Goal: Task Accomplishment & Management: Use online tool/utility

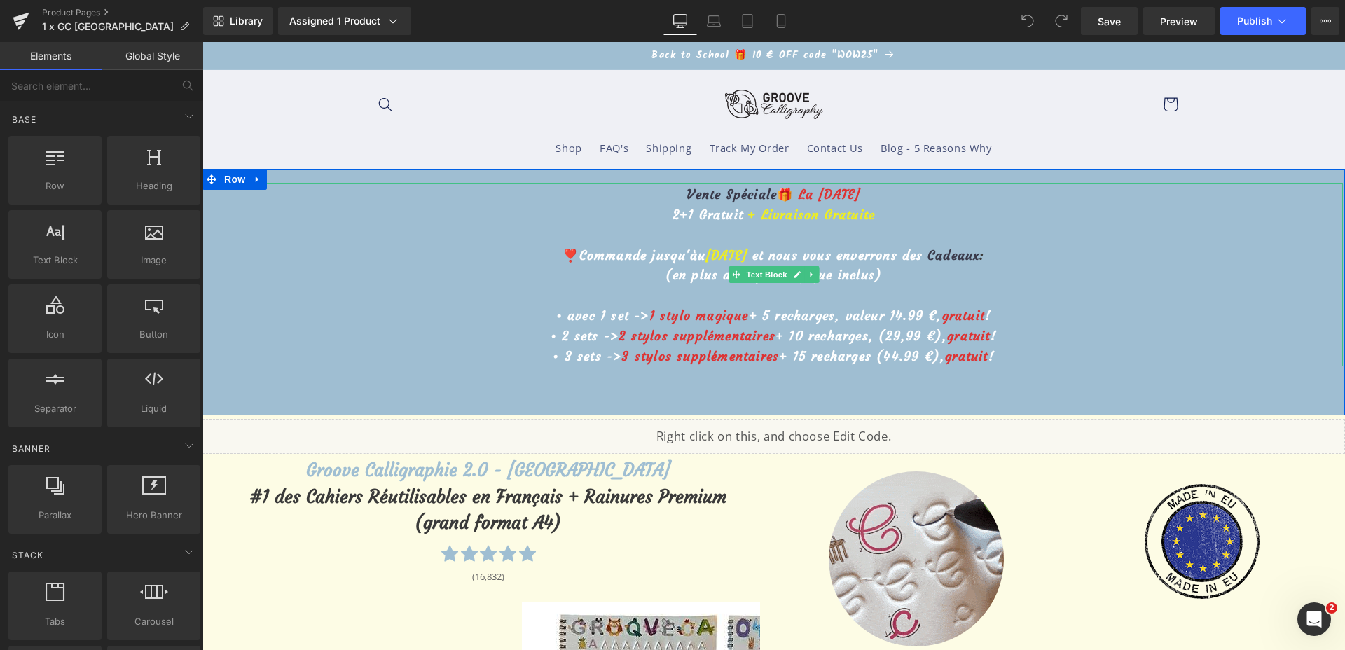
drag, startPoint x: 686, startPoint y: 251, endPoint x: 691, endPoint y: 258, distance: 8.6
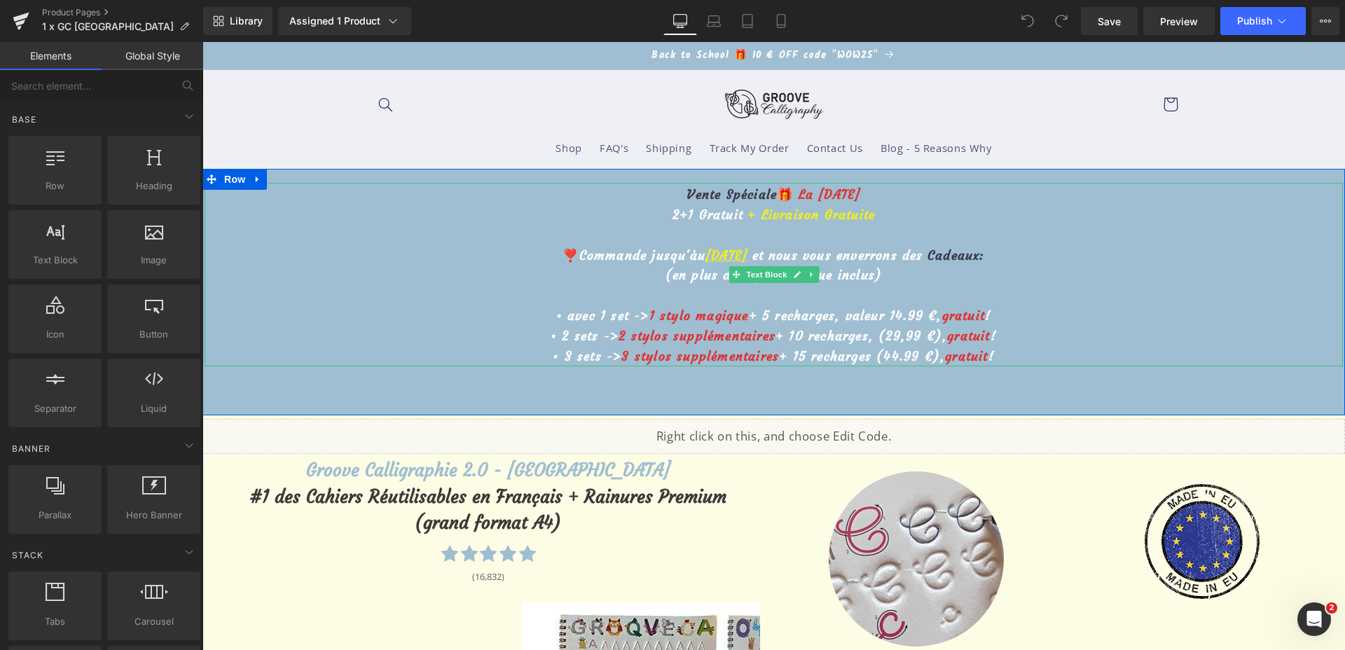
click at [706, 252] on u "26 septembre" at bounding box center [727, 255] width 42 height 16
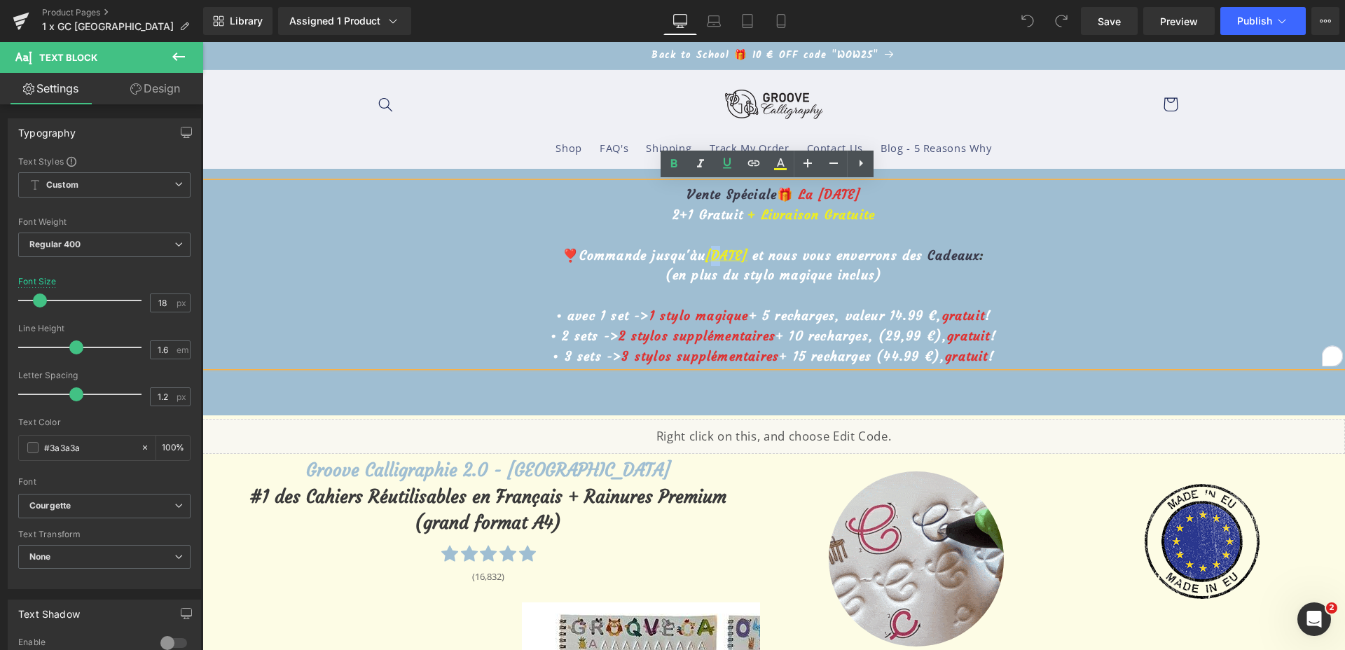
click at [706, 258] on u "26 septembre" at bounding box center [727, 255] width 42 height 16
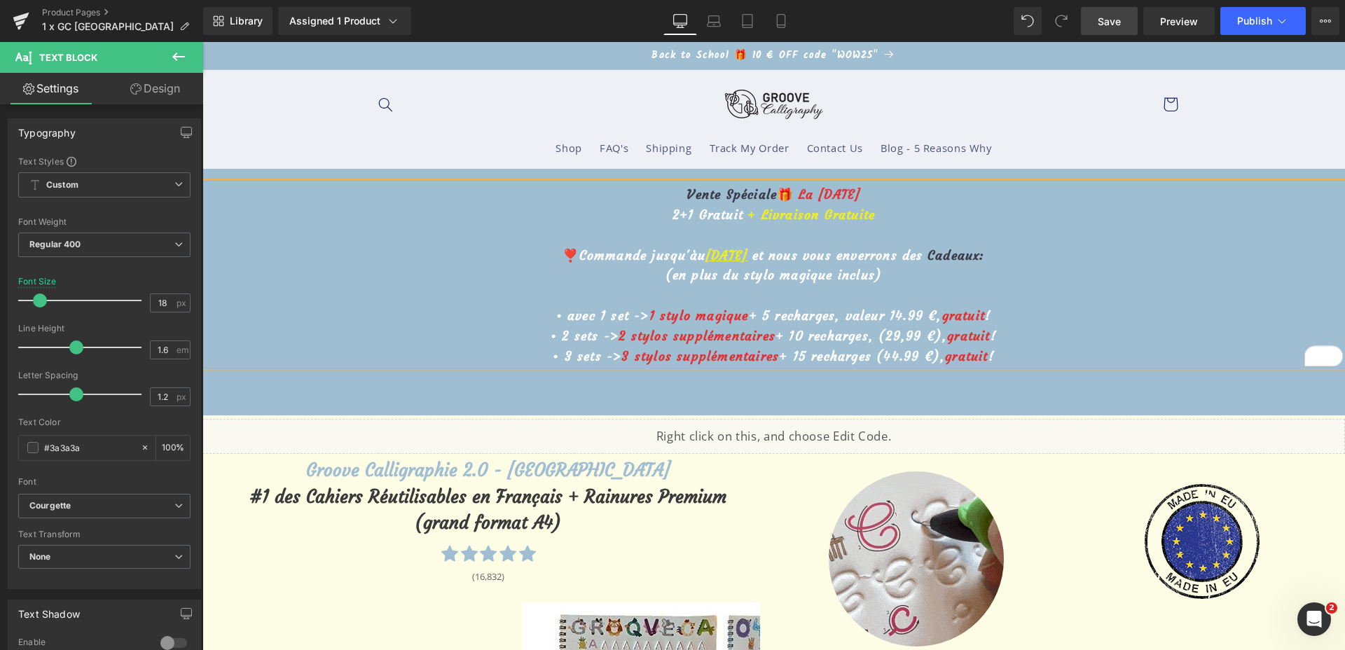
click at [1118, 32] on link "Save" at bounding box center [1109, 21] width 57 height 28
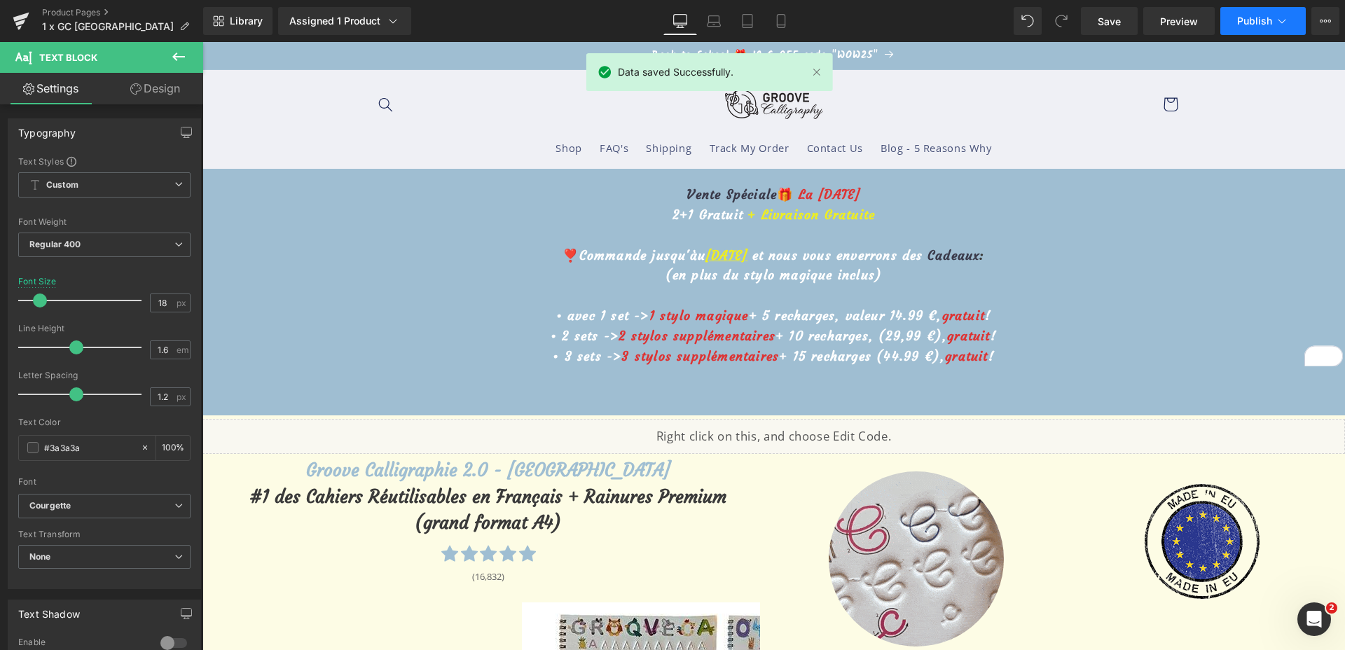
click at [1240, 25] on span "Publish" at bounding box center [1254, 20] width 35 height 11
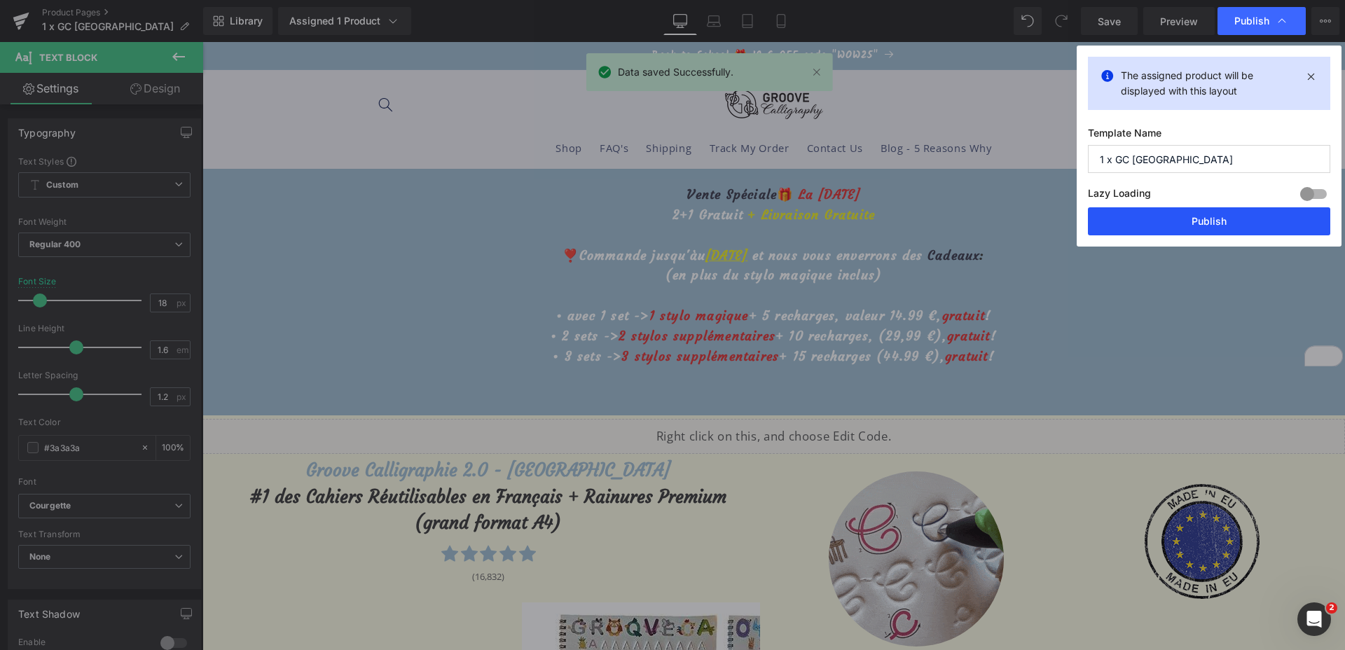
click at [1169, 228] on button "Publish" at bounding box center [1209, 221] width 242 height 28
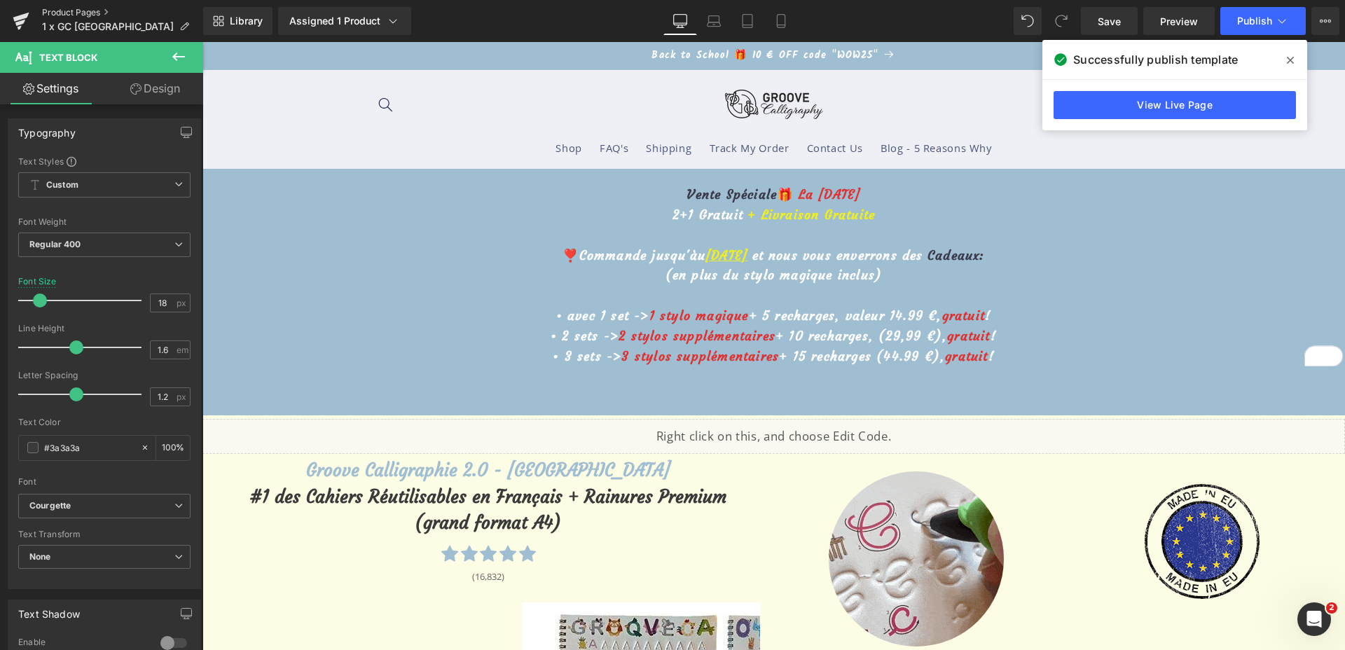
click at [68, 12] on link "Product Pages" at bounding box center [122, 12] width 161 height 11
